Goal: Transaction & Acquisition: Purchase product/service

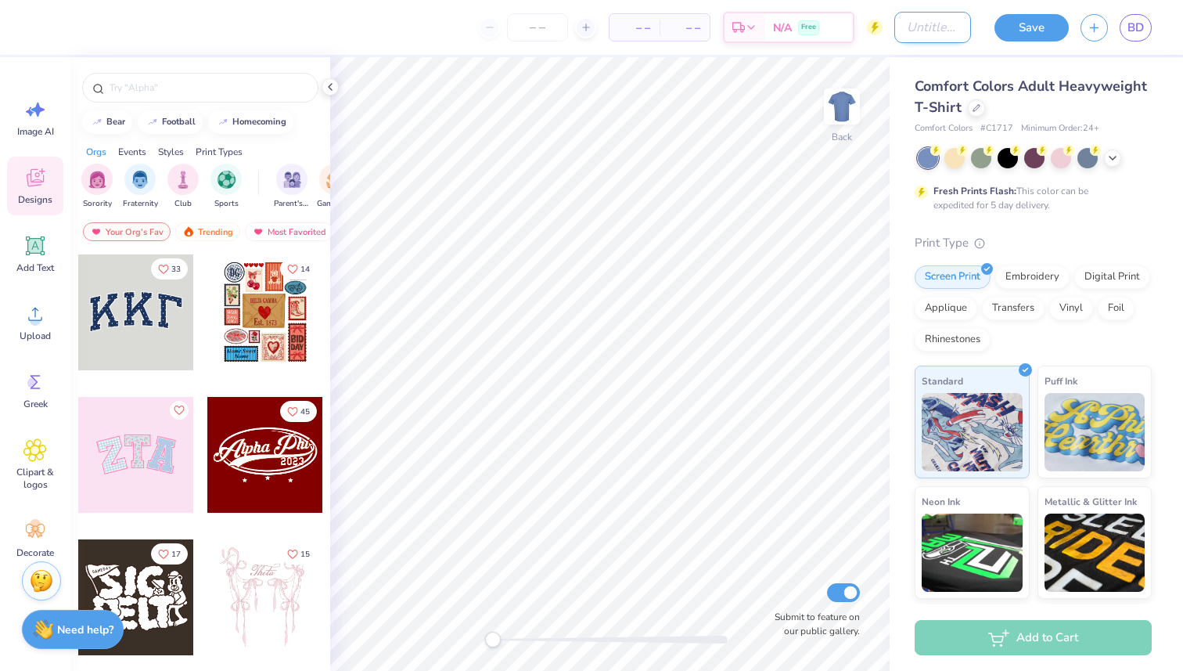
click at [782, 34] on input "Design Title" at bounding box center [933, 27] width 77 height 31
click at [782, 109] on icon at bounding box center [977, 107] width 8 height 8
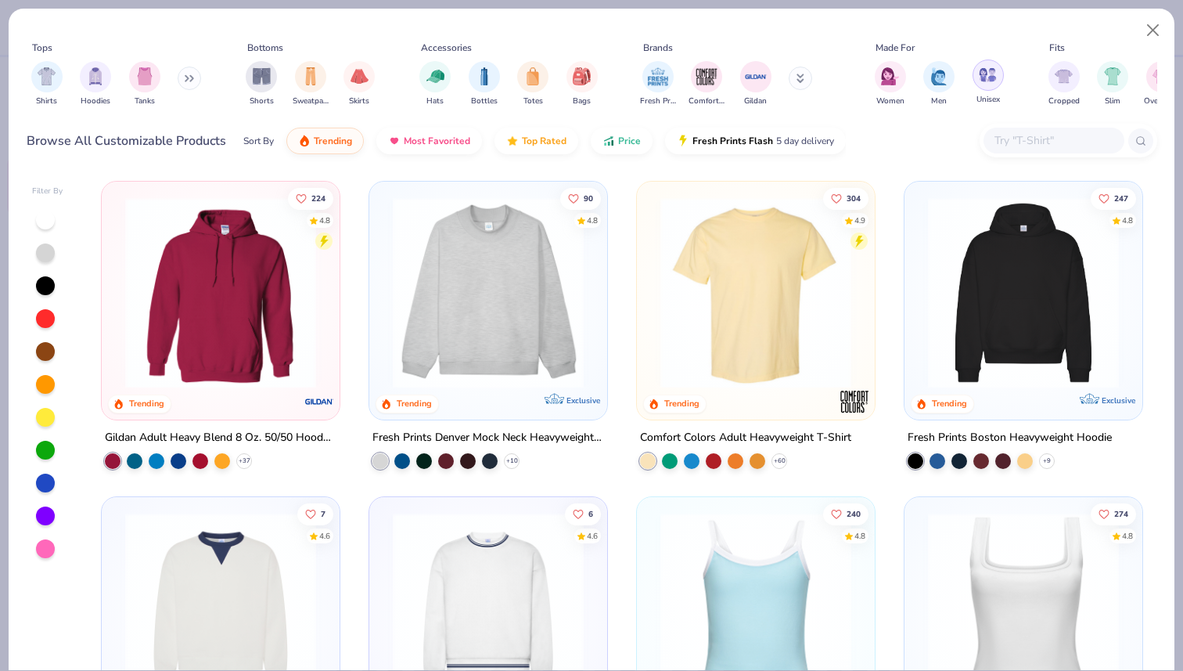
click at [782, 85] on div "filter for Unisex" at bounding box center [988, 74] width 31 height 31
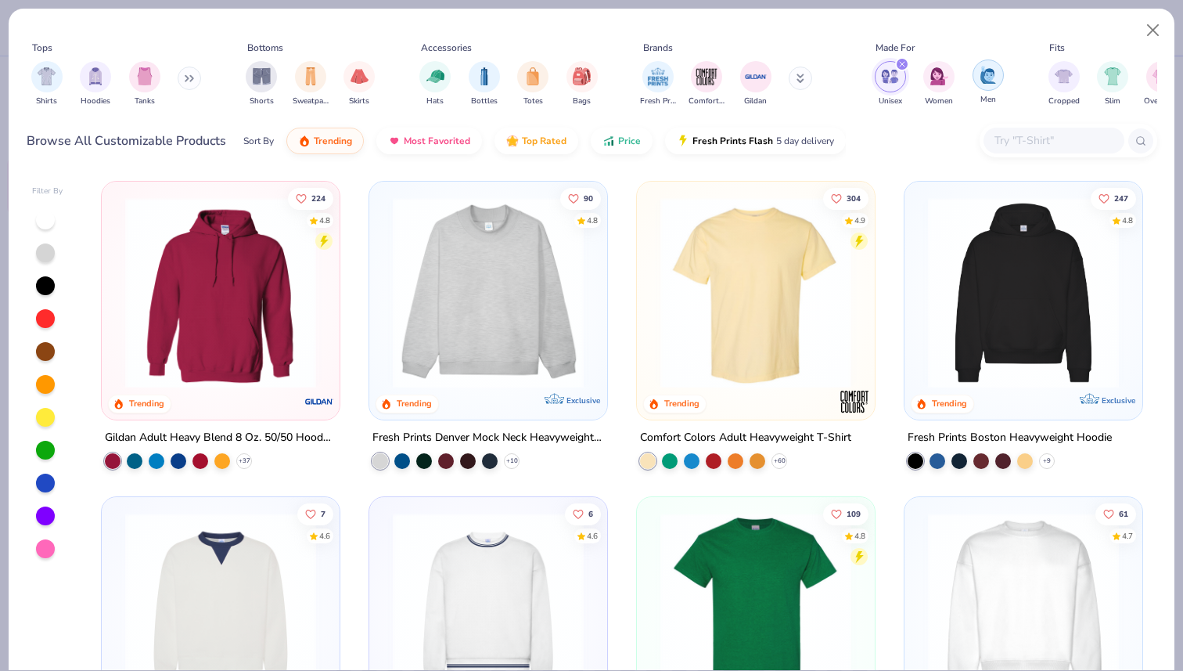
click at [782, 74] on img "filter for Men" at bounding box center [988, 75] width 17 height 18
click at [715, 74] on img "filter for Comfort Colors" at bounding box center [706, 74] width 23 height 23
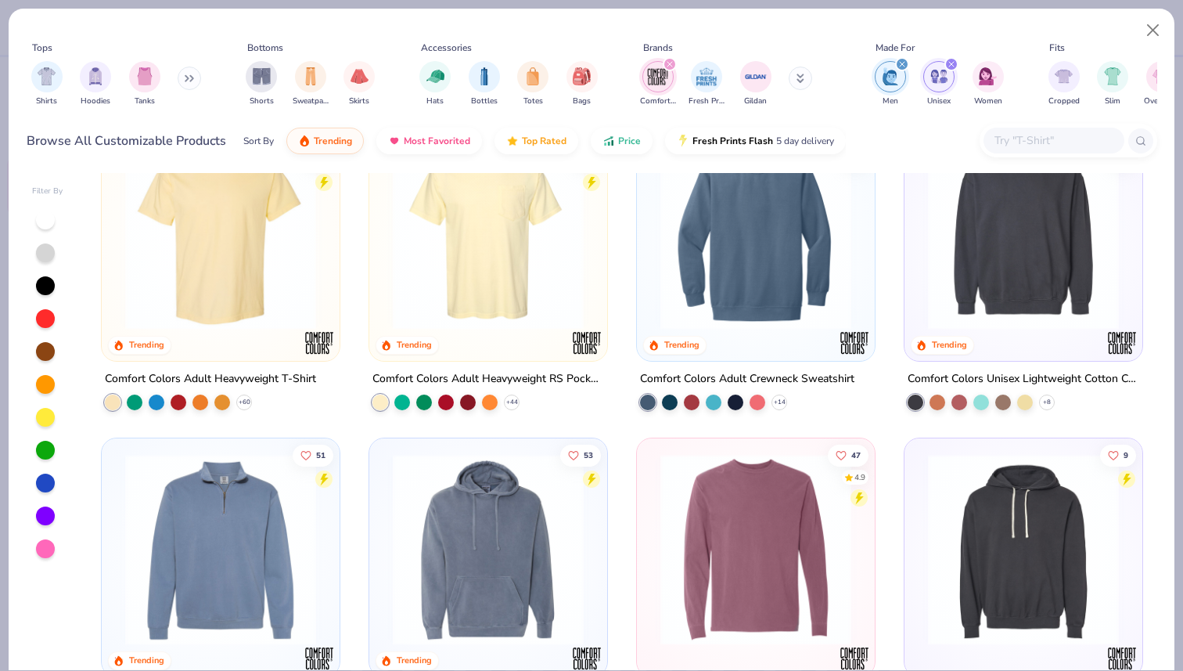
scroll to position [43, 0]
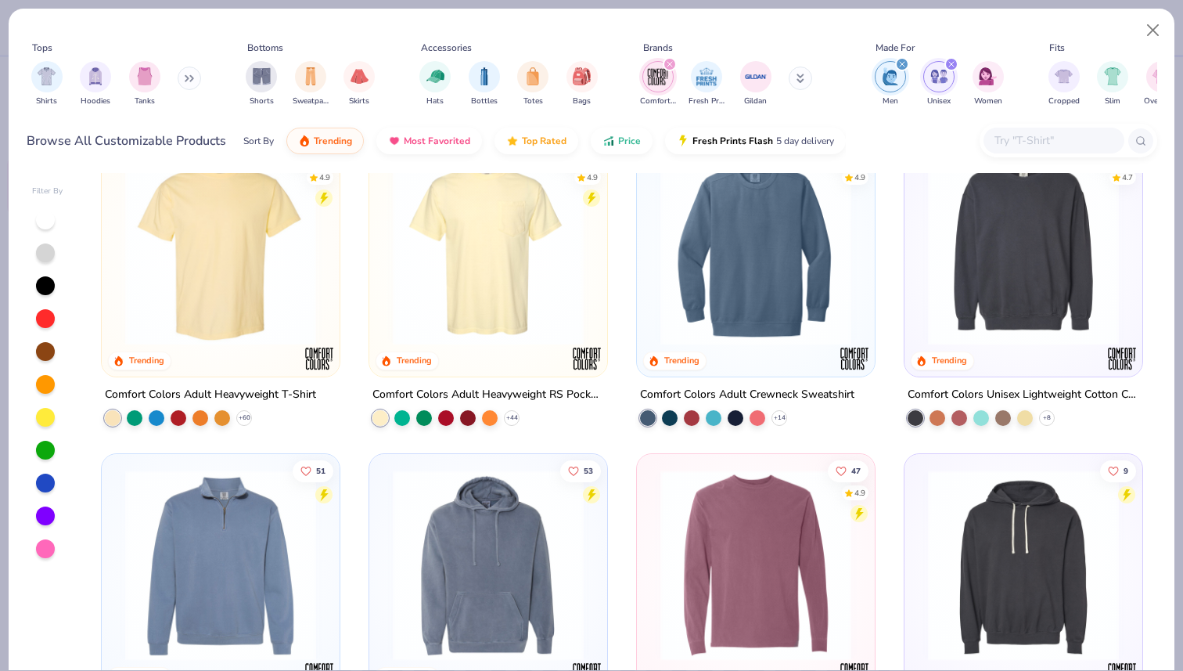
click at [525, 277] on img at bounding box center [488, 249] width 207 height 191
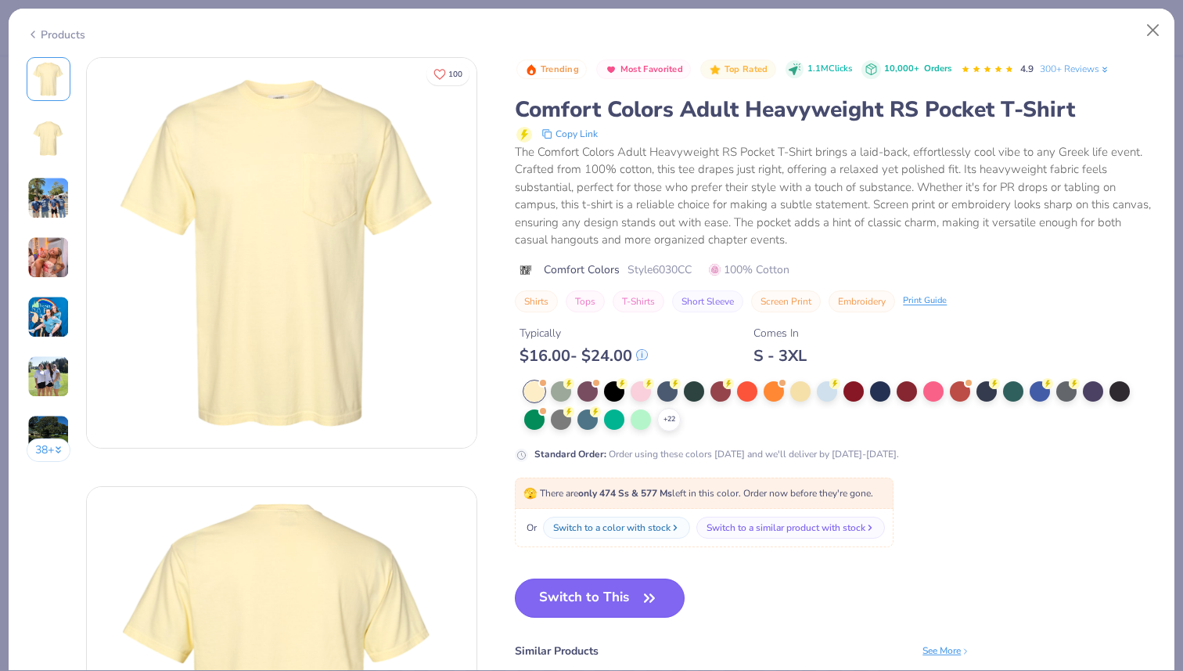
click at [605, 613] on button "Switch to This" at bounding box center [600, 597] width 170 height 39
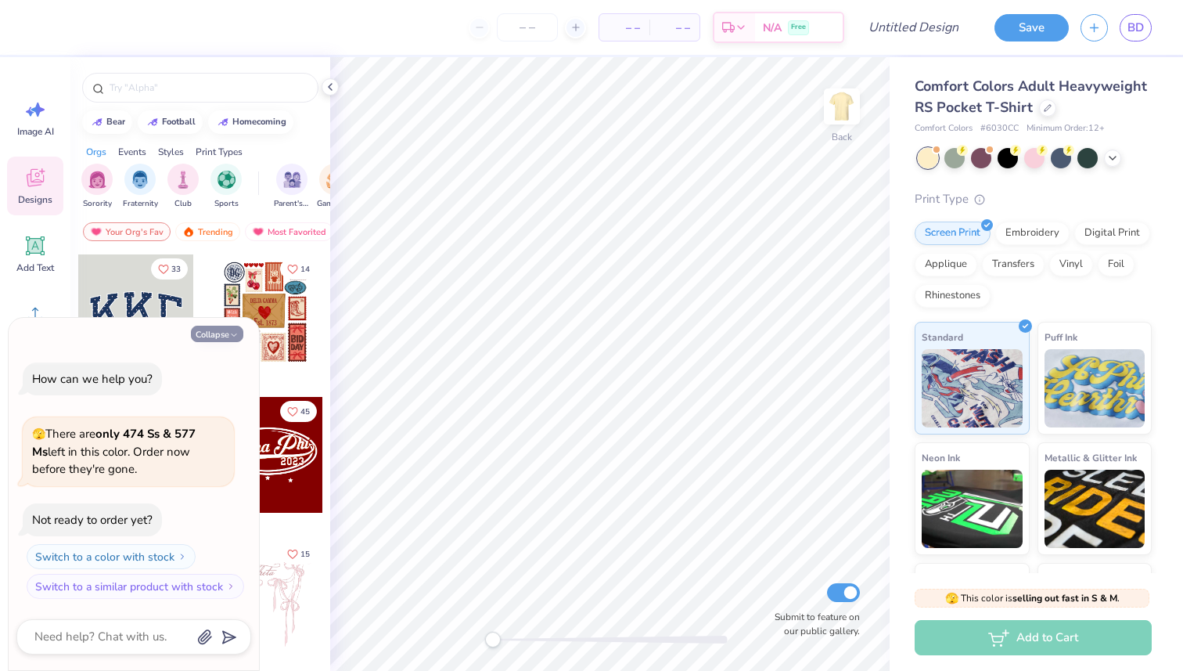
click at [212, 327] on button "Collapse" at bounding box center [217, 334] width 52 height 16
type textarea "x"
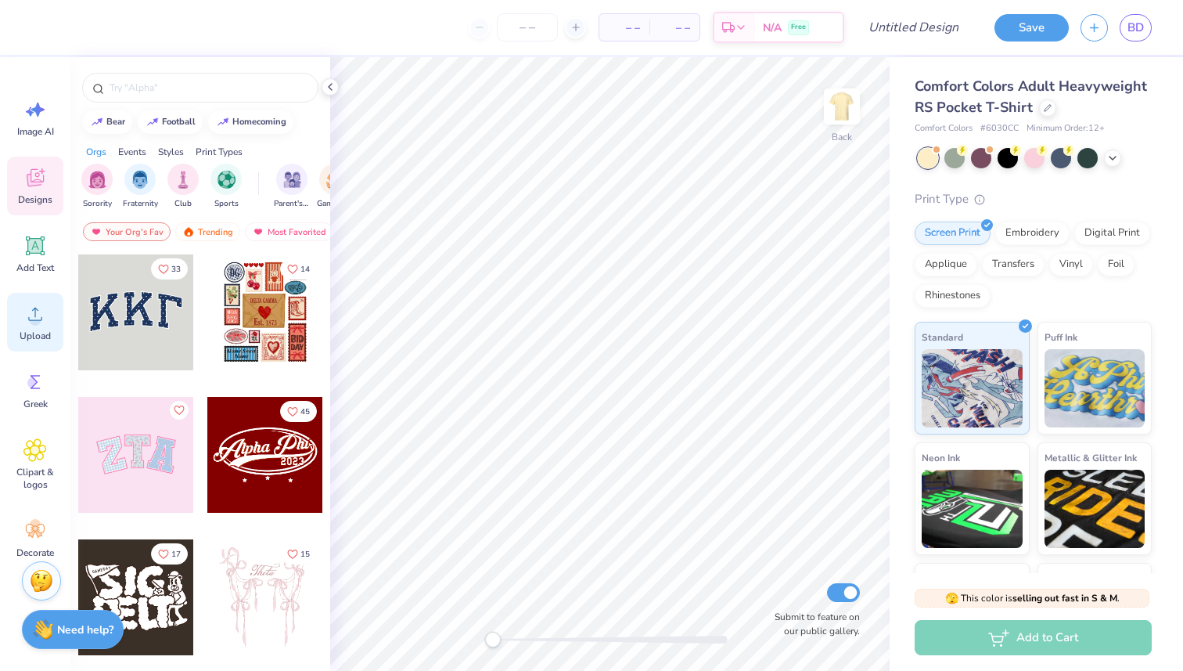
click at [38, 320] on icon at bounding box center [35, 314] width 14 height 13
click at [45, 339] on span "Upload" at bounding box center [35, 335] width 31 height 13
